Goal: Transaction & Acquisition: Purchase product/service

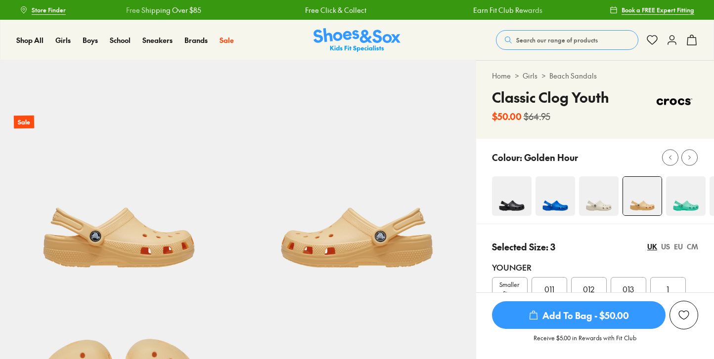
select select "*"
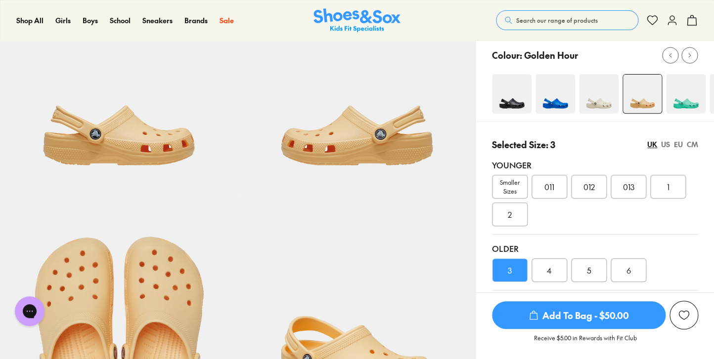
scroll to position [101, 0]
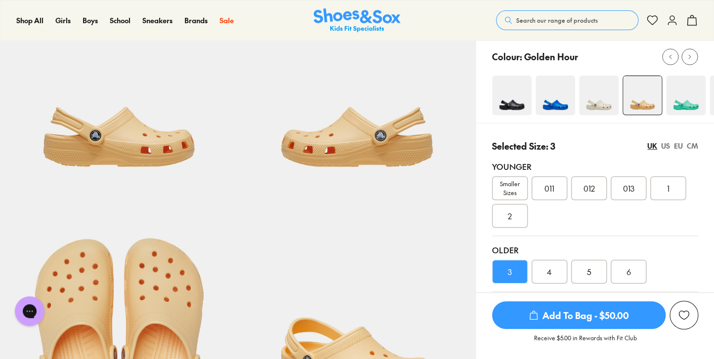
click at [664, 148] on div "US" at bounding box center [665, 146] width 9 height 10
click at [651, 148] on div "UK" at bounding box center [652, 146] width 10 height 10
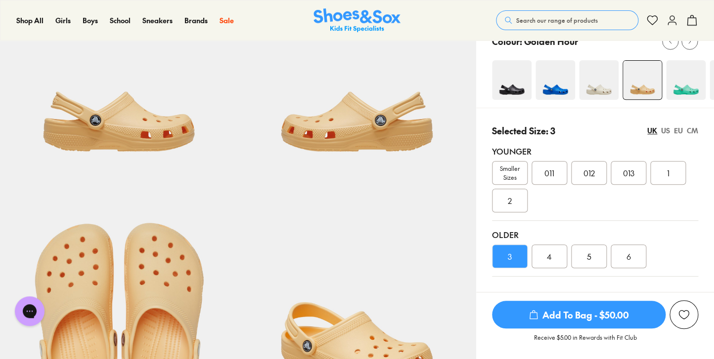
scroll to position [121, 0]
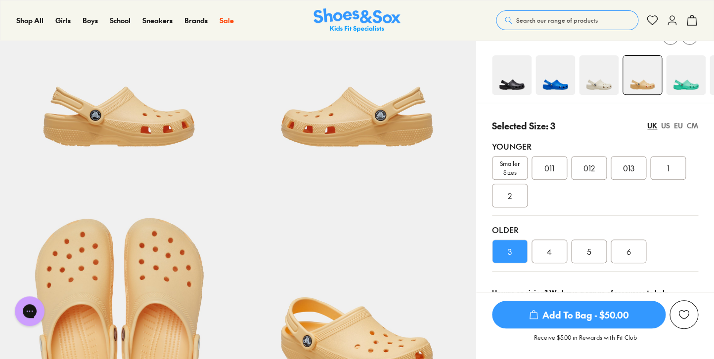
click at [586, 253] on div "5" at bounding box center [589, 252] width 36 height 24
click at [676, 126] on div "EU" at bounding box center [678, 126] width 9 height 10
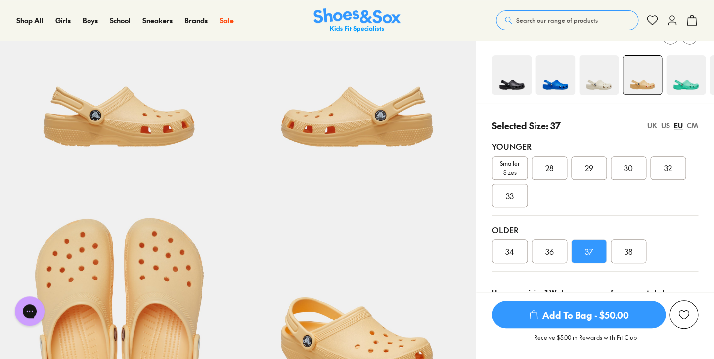
click at [666, 125] on div "US" at bounding box center [665, 126] width 9 height 10
click at [652, 127] on div "UK" at bounding box center [652, 126] width 10 height 10
click at [553, 249] on div "4" at bounding box center [549, 252] width 36 height 24
click at [665, 127] on div "US" at bounding box center [665, 126] width 9 height 10
click at [651, 126] on div "UK" at bounding box center [652, 126] width 10 height 10
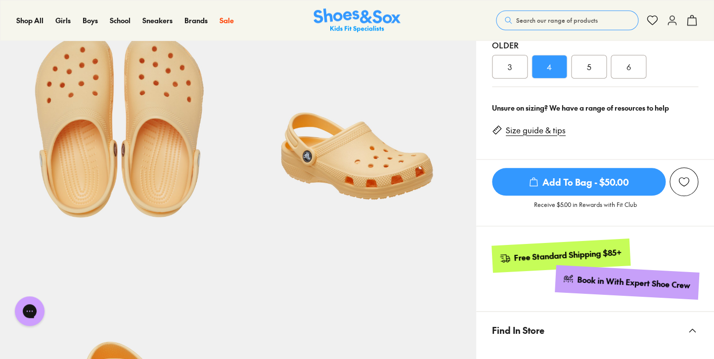
scroll to position [342, 0]
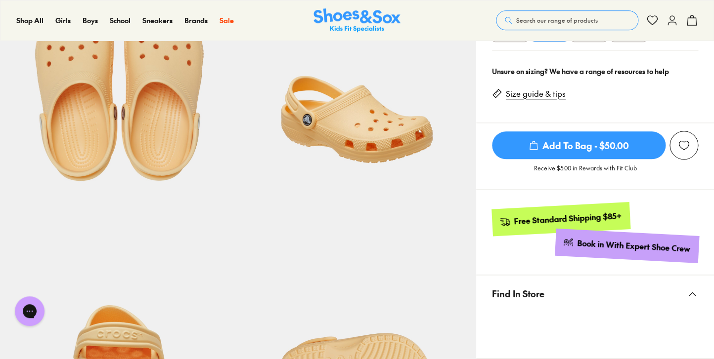
click at [537, 95] on link "Size guide & tips" at bounding box center [535, 93] width 60 height 11
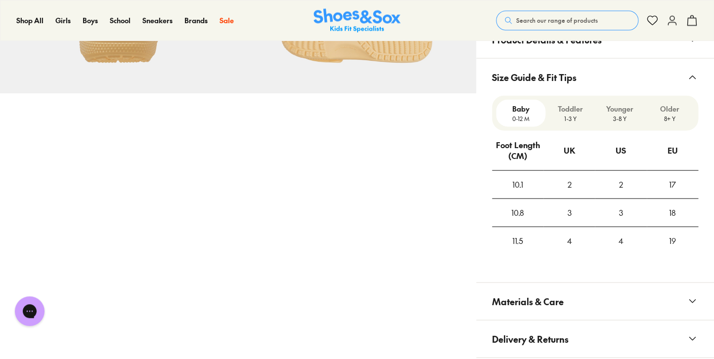
scroll to position [681, 0]
click at [672, 116] on p "8+ Y" at bounding box center [669, 117] width 42 height 9
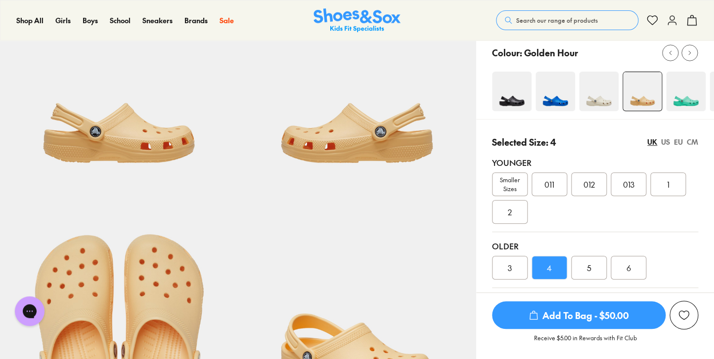
scroll to position [107, 0]
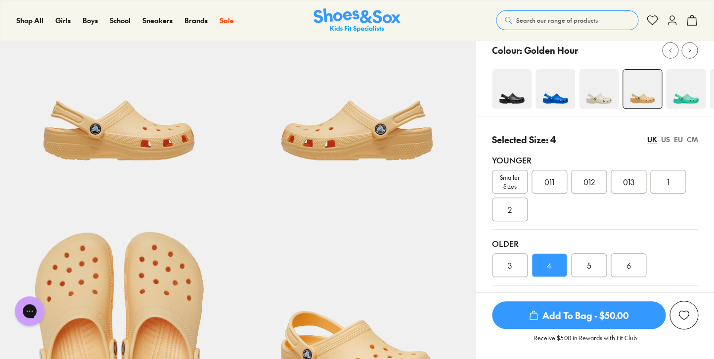
click at [516, 157] on div "Younger" at bounding box center [595, 160] width 206 height 12
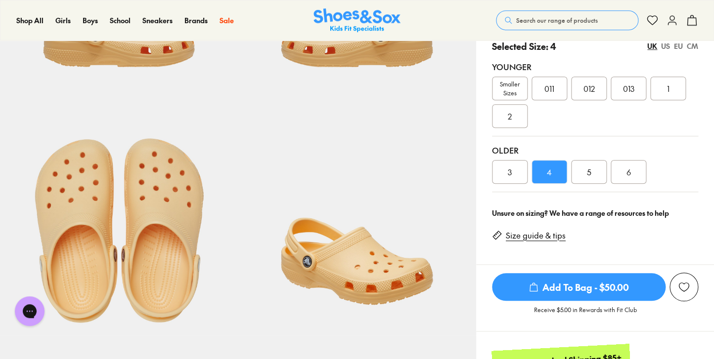
scroll to position [106, 0]
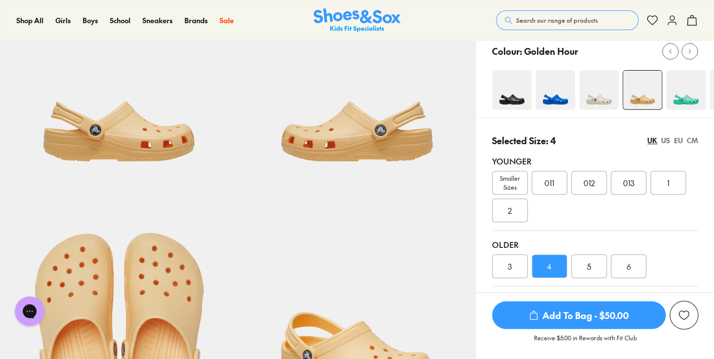
click at [570, 318] on span "Add To Bag - $50.00" at bounding box center [578, 315] width 173 height 28
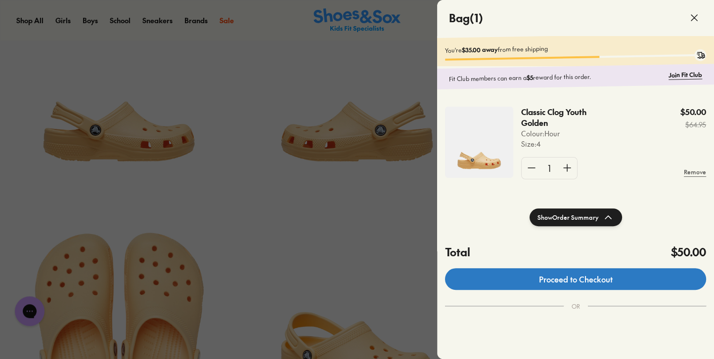
click at [585, 280] on link "Proceed to Checkout" at bounding box center [575, 279] width 261 height 22
